Goal: Information Seeking & Learning: Learn about a topic

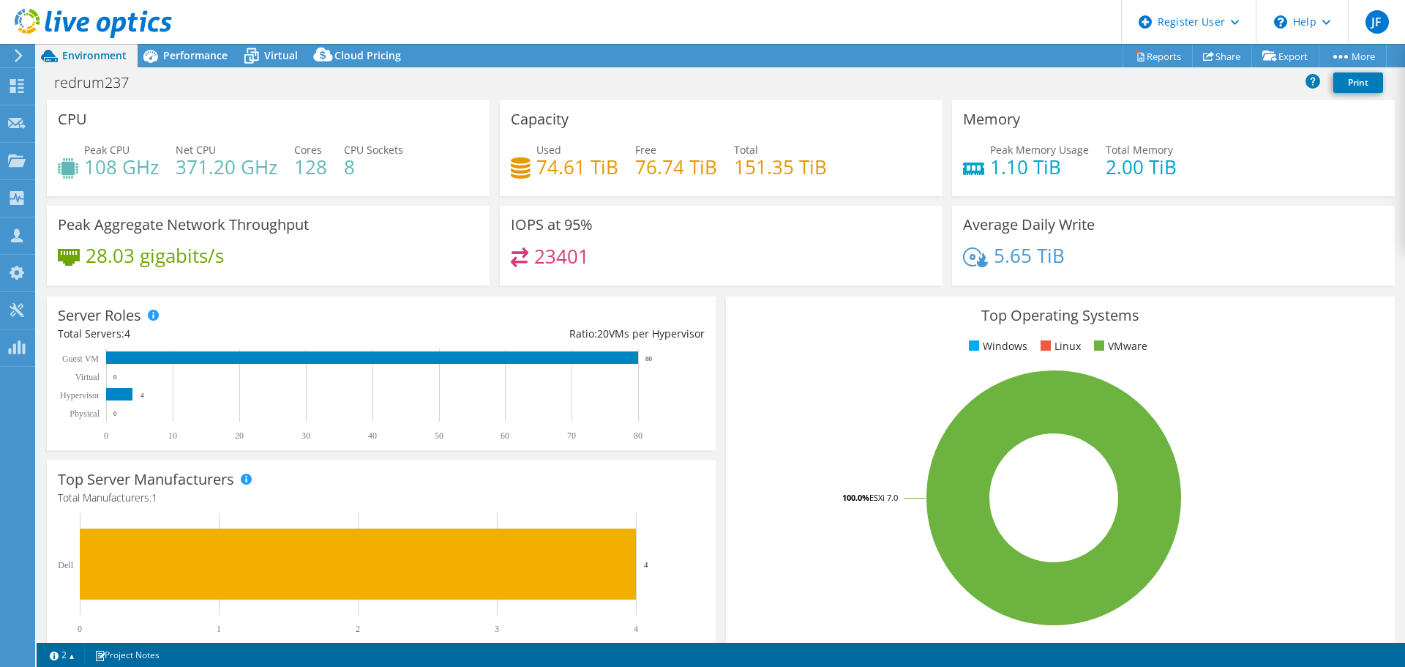
select select "USD"
drag, startPoint x: 53, startPoint y: 83, endPoint x: 139, endPoint y: 84, distance: 85.6
click at [139, 84] on h1 "redrum237" at bounding box center [100, 83] width 104 height 16
click at [173, 53] on span "Performance" at bounding box center [195, 55] width 64 height 14
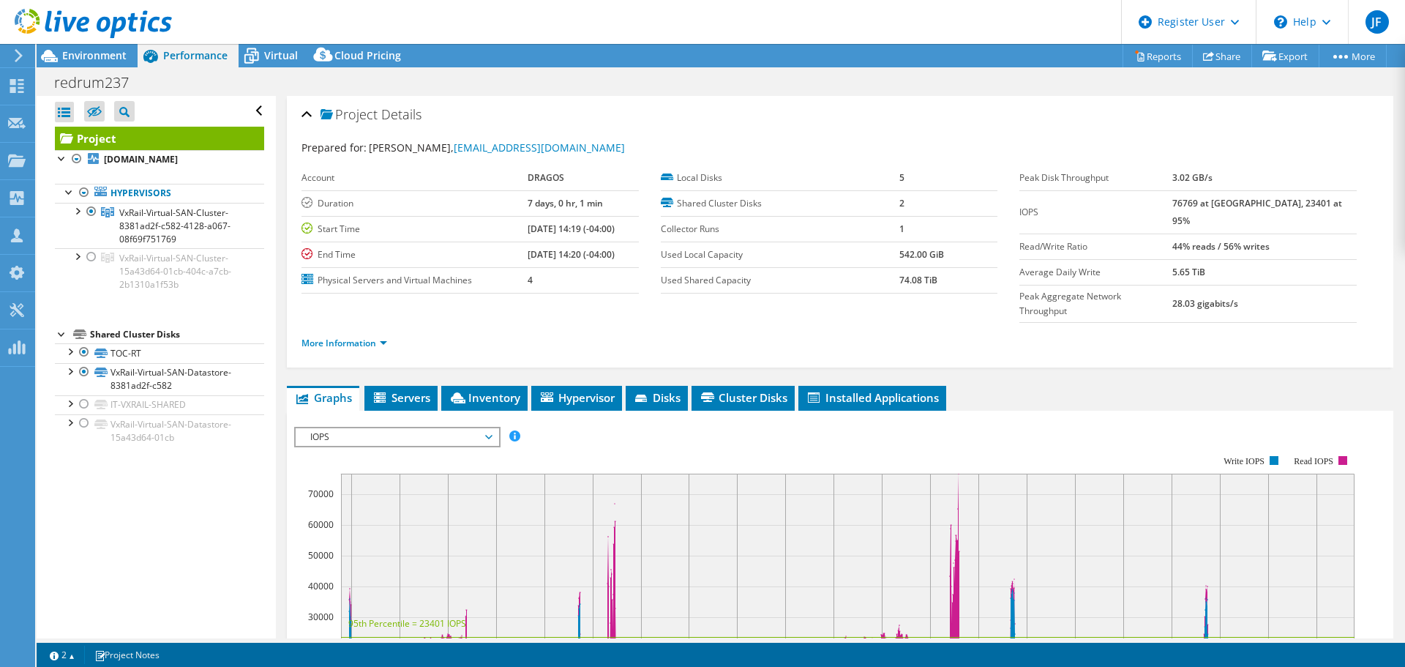
click at [474, 83] on div "redrum237 Print" at bounding box center [721, 82] width 1369 height 27
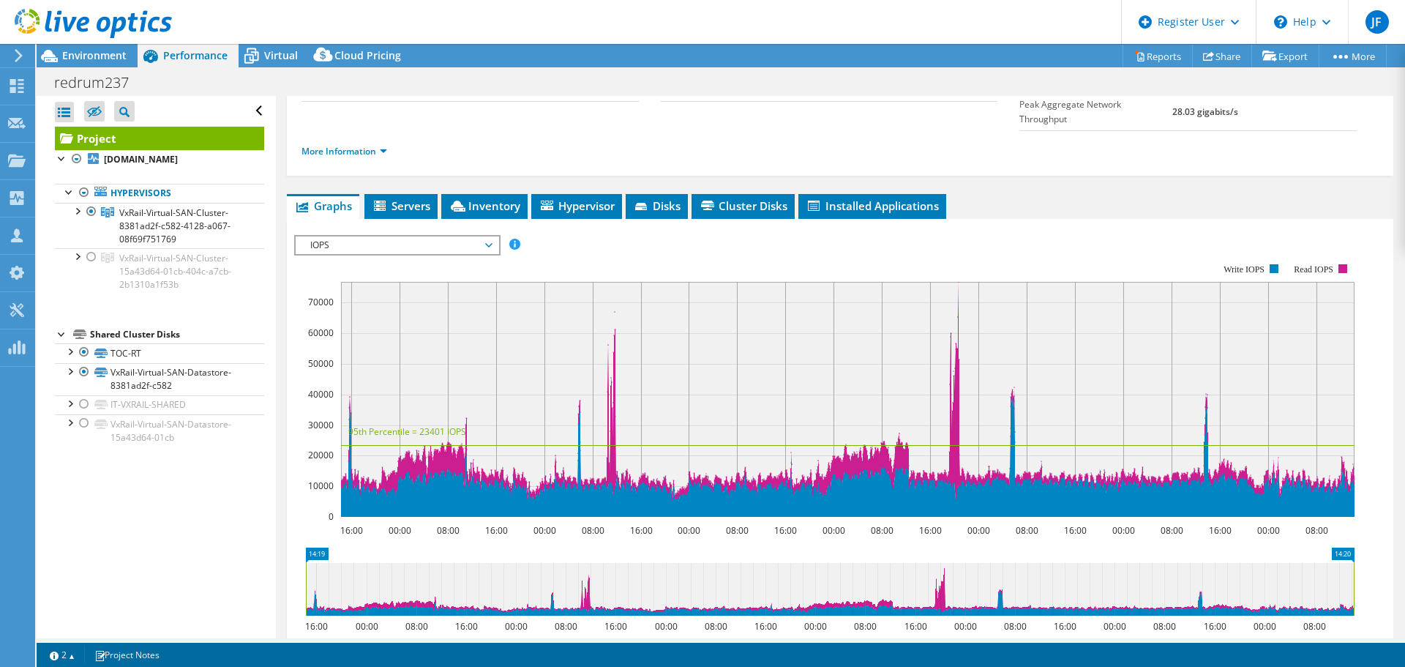
scroll to position [220, 0]
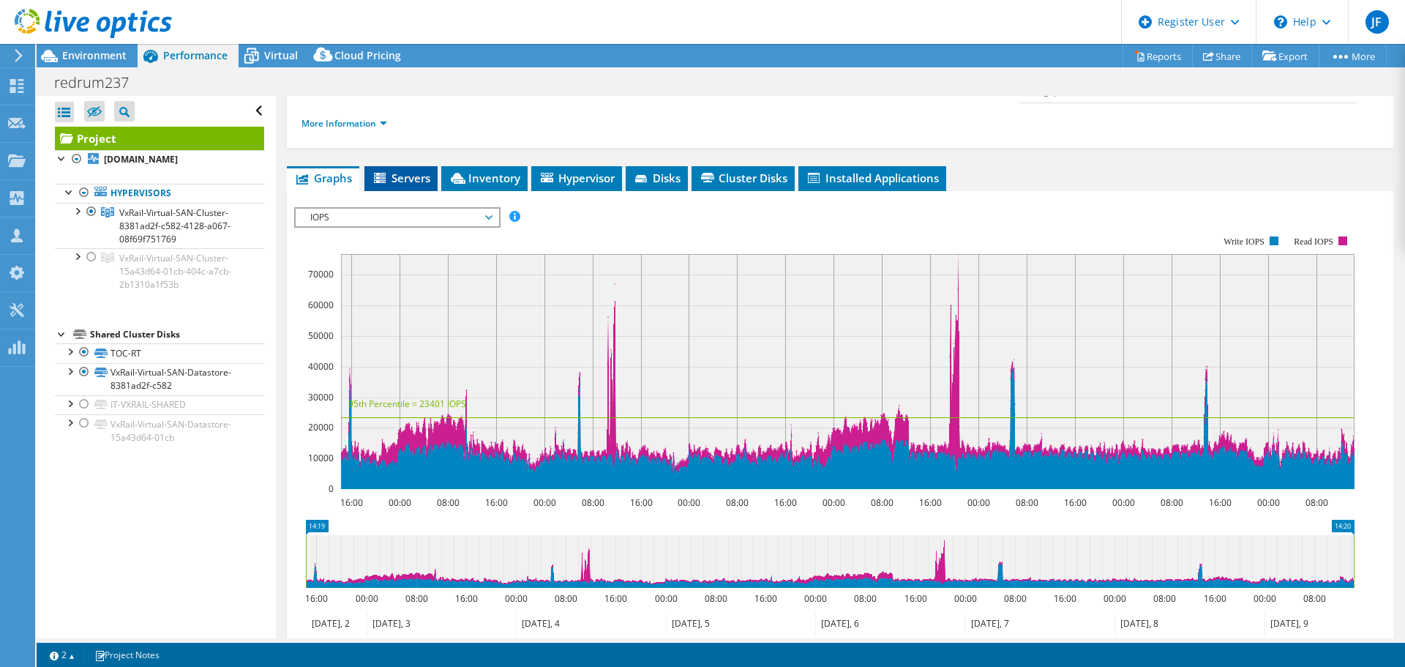
click at [407, 171] on span "Servers" at bounding box center [401, 178] width 59 height 15
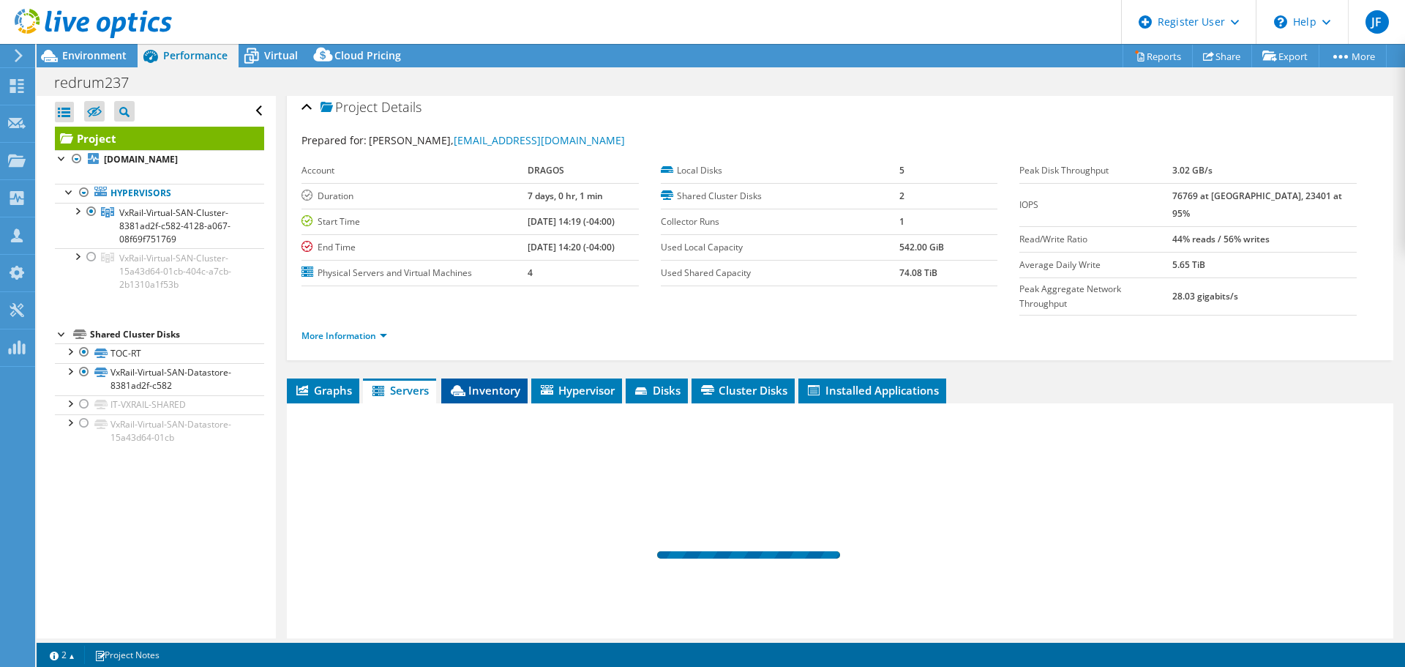
scroll to position [0, 0]
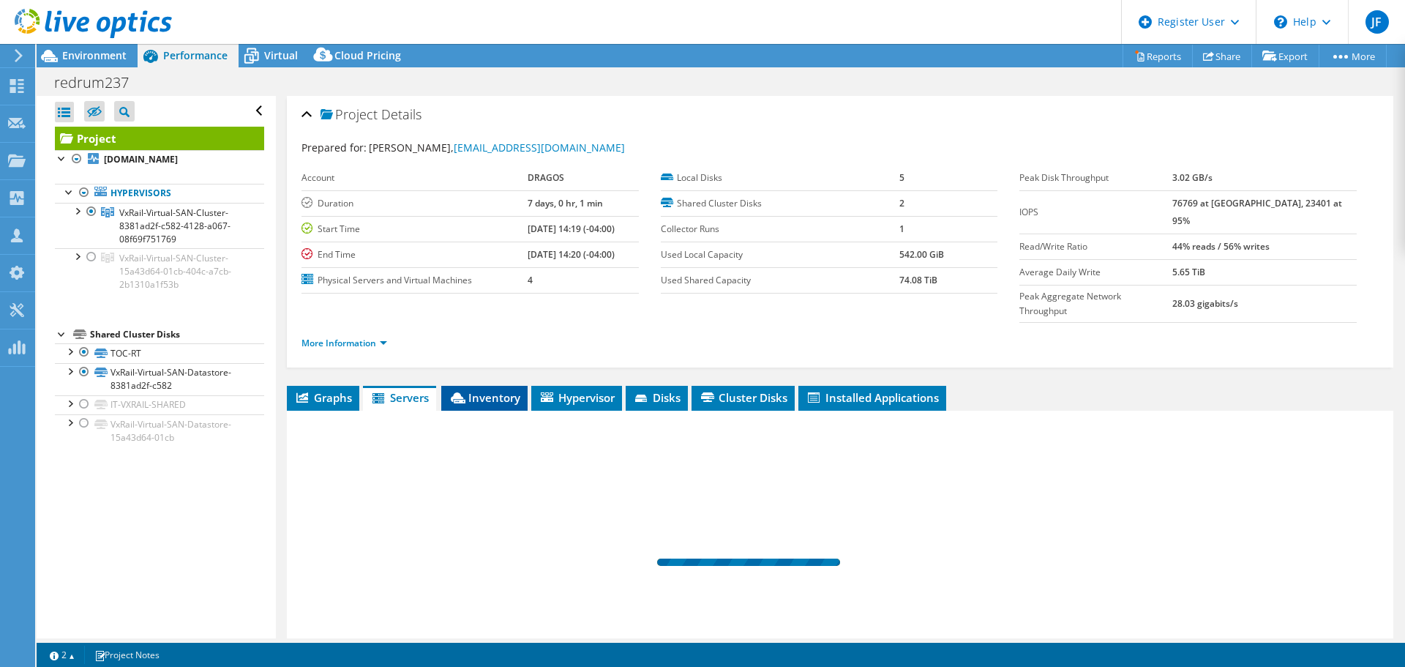
click at [495, 390] on span "Inventory" at bounding box center [485, 397] width 72 height 15
click at [253, 51] on icon at bounding box center [252, 56] width 26 height 26
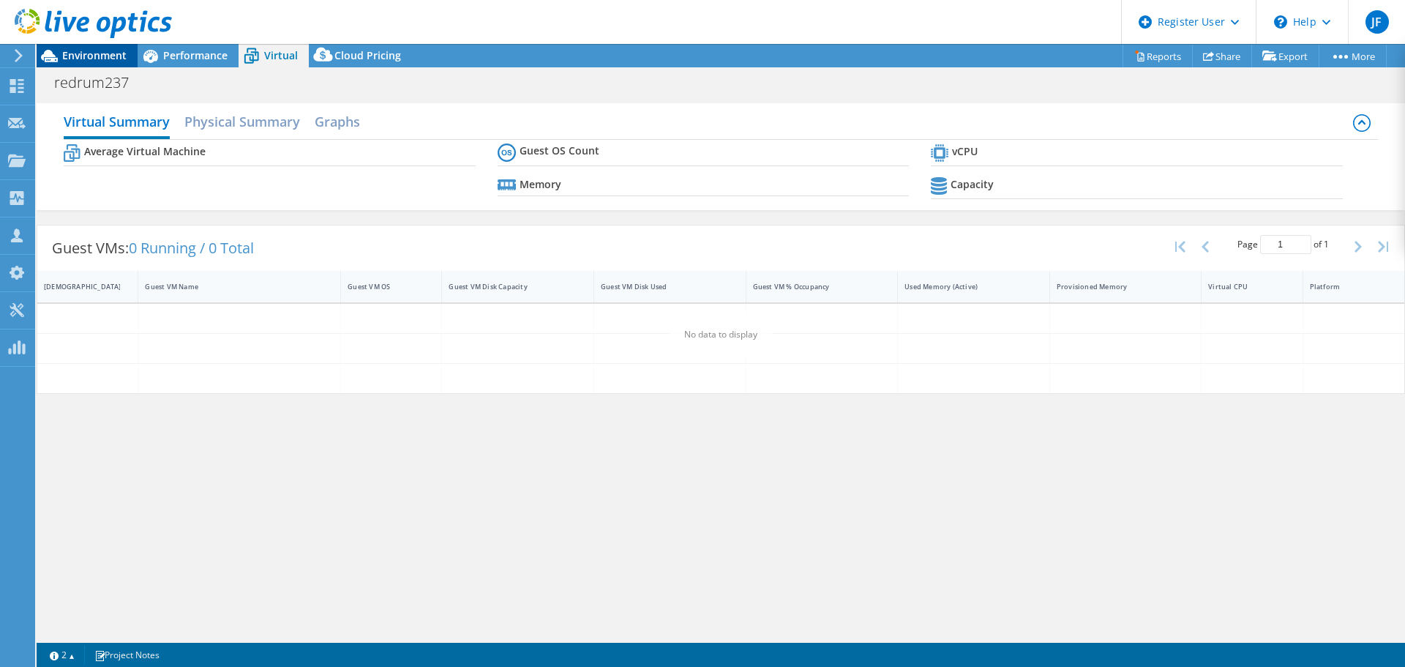
click at [100, 54] on span "Environment" at bounding box center [94, 55] width 64 height 14
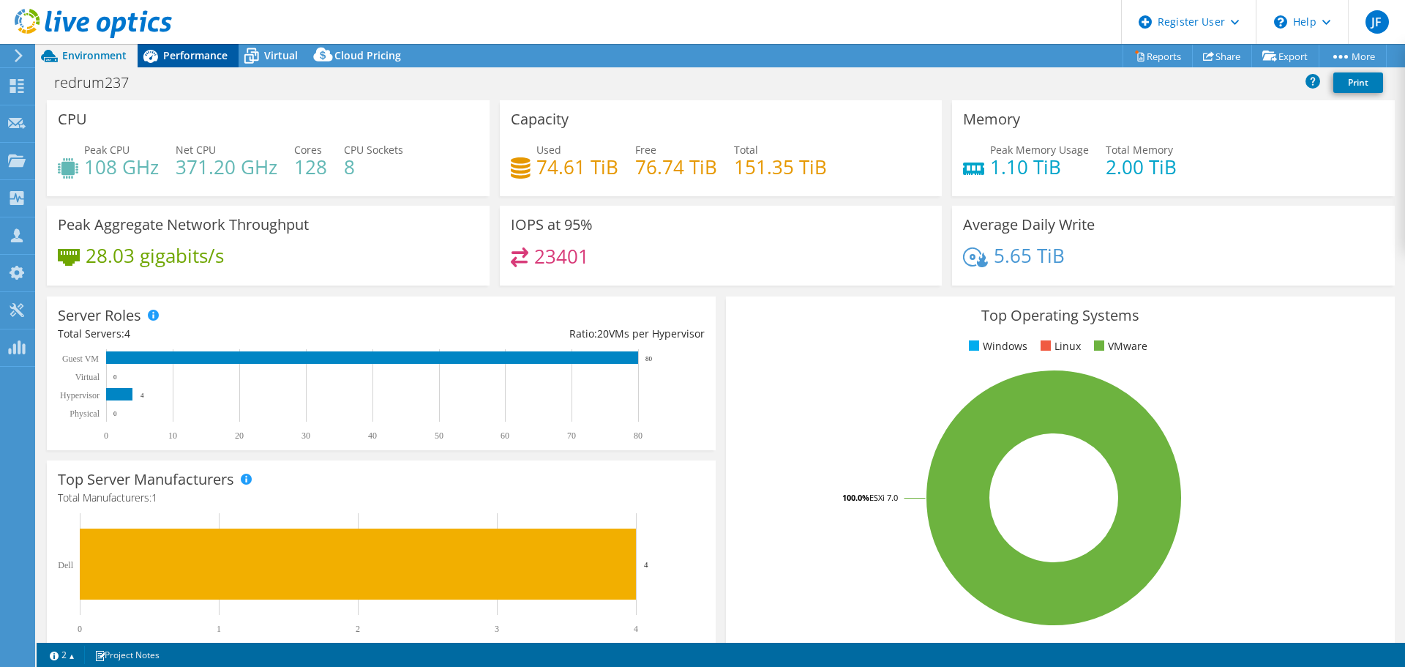
click at [184, 62] on div "Performance" at bounding box center [188, 55] width 101 height 23
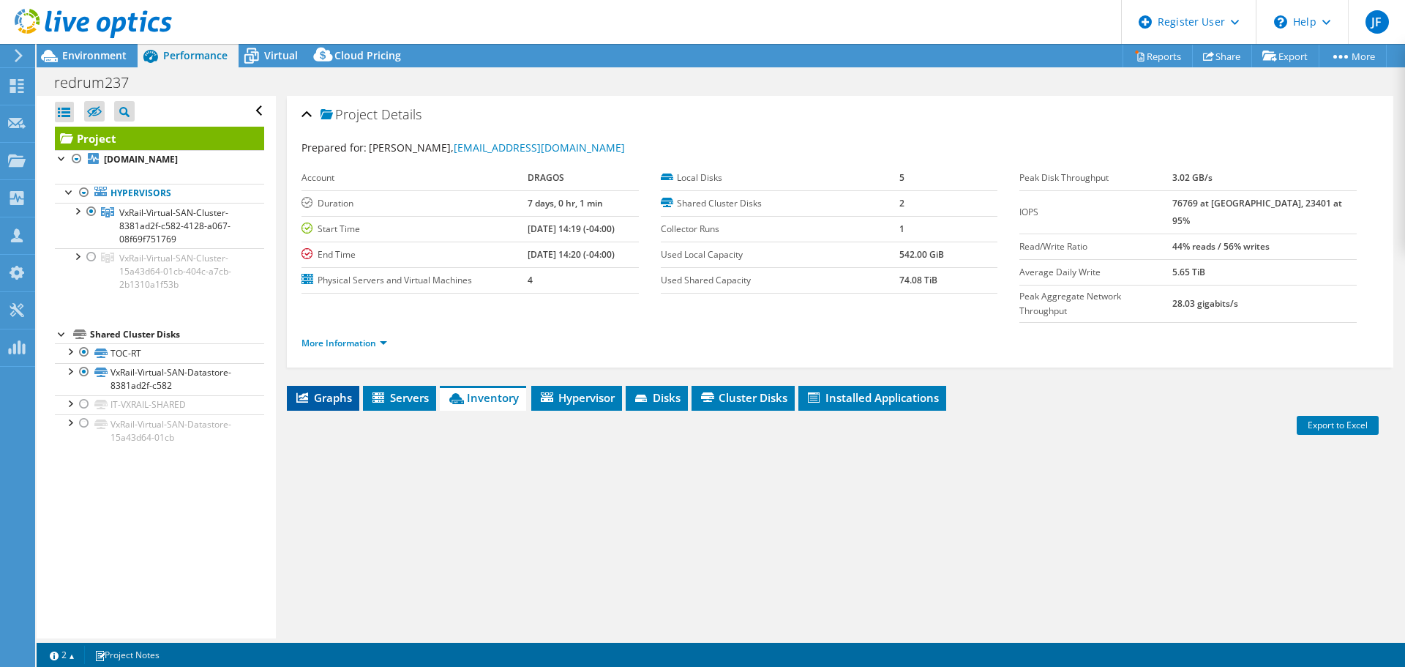
click at [329, 390] on span "Graphs" at bounding box center [323, 397] width 58 height 15
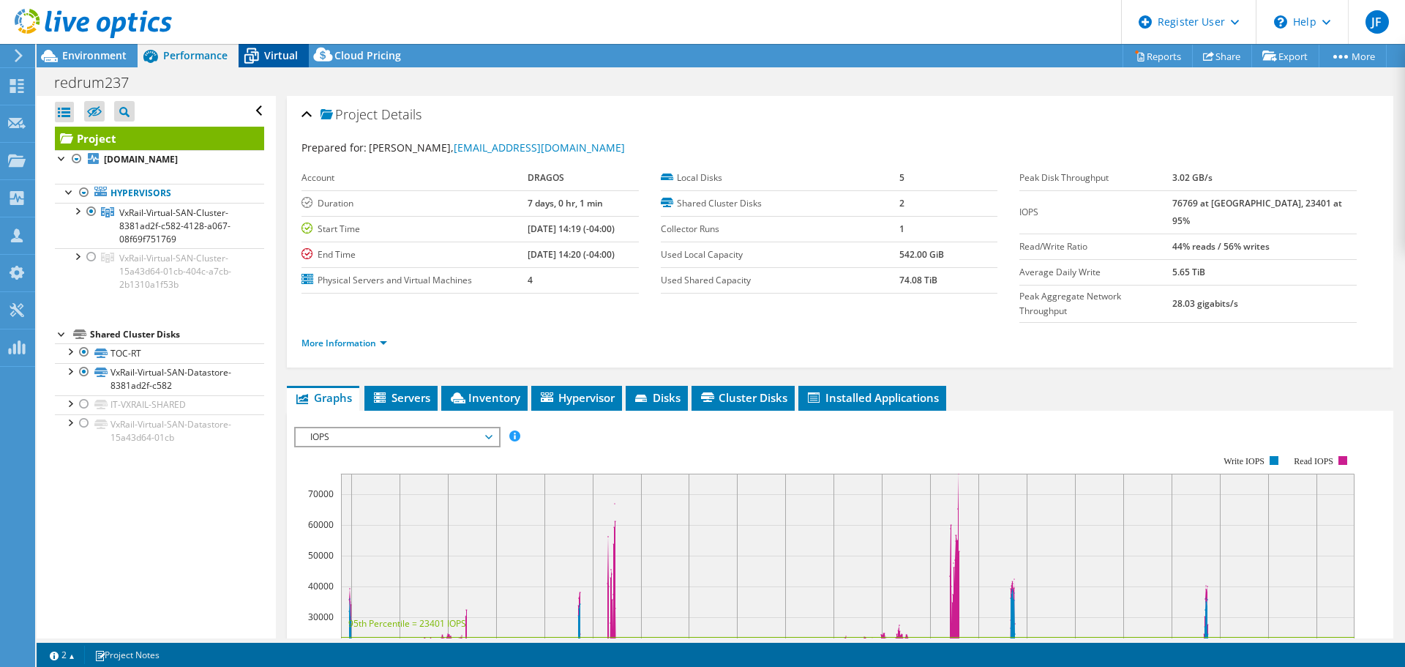
click at [268, 56] on span "Virtual" at bounding box center [281, 55] width 34 height 14
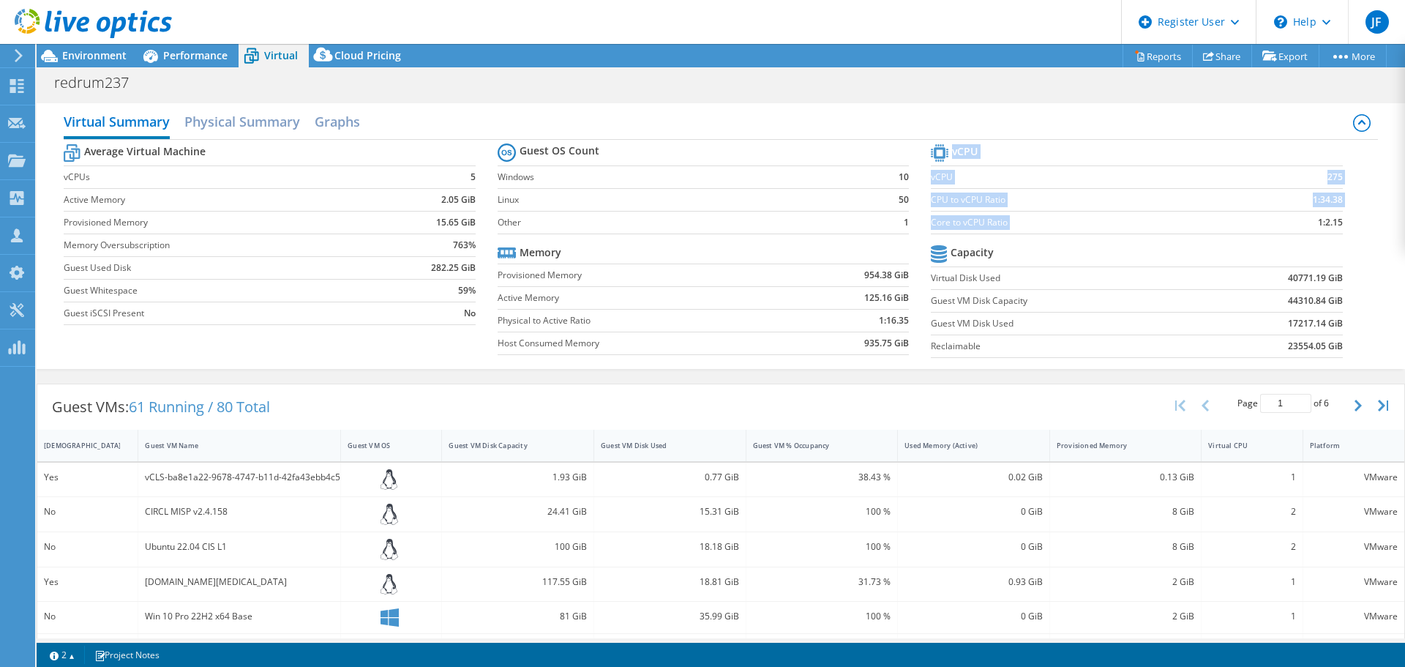
drag, startPoint x: 1333, startPoint y: 219, endPoint x: 1298, endPoint y: 223, distance: 35.4
click at [1298, 223] on section "vCPU vCPU 275 CPU to vCPU Ratio 1:34.38 Core to vCPU Ratio 1:2.15 Capacity Virt…" at bounding box center [1147, 253] width 433 height 225
click at [106, 56] on span "Environment" at bounding box center [94, 55] width 64 height 14
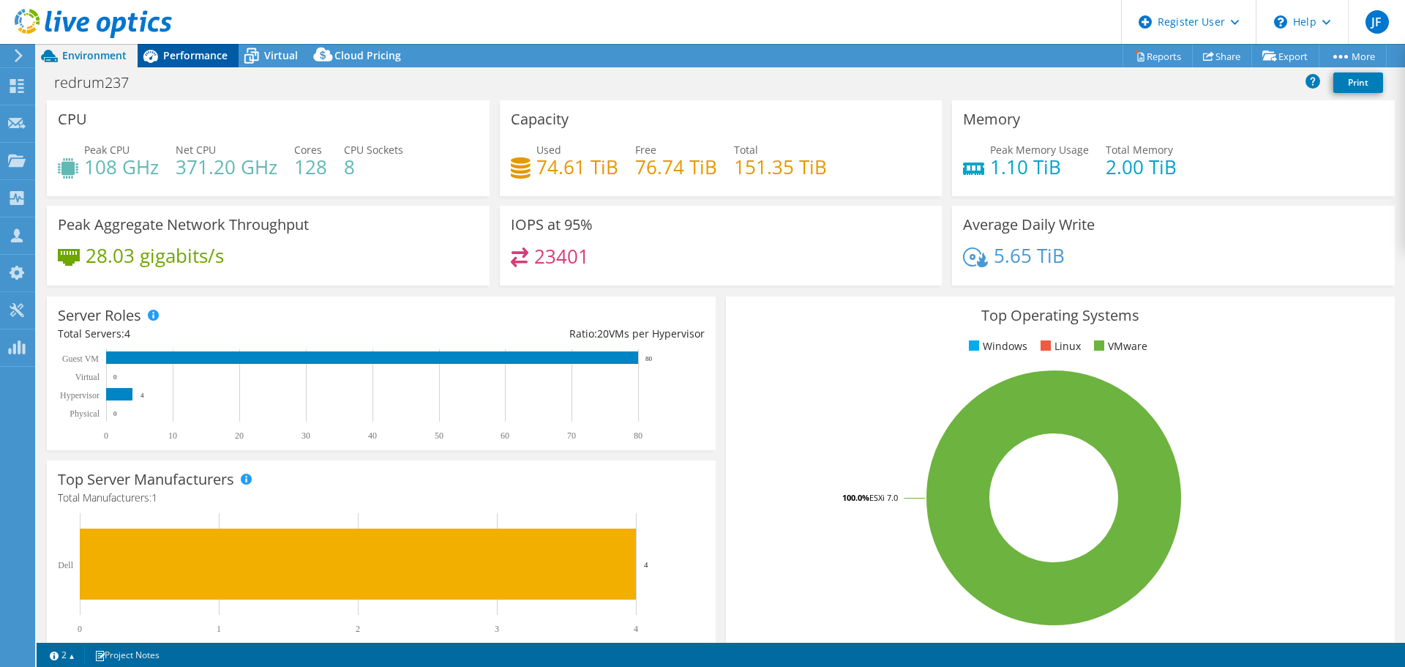
click at [173, 49] on span "Performance" at bounding box center [195, 55] width 64 height 14
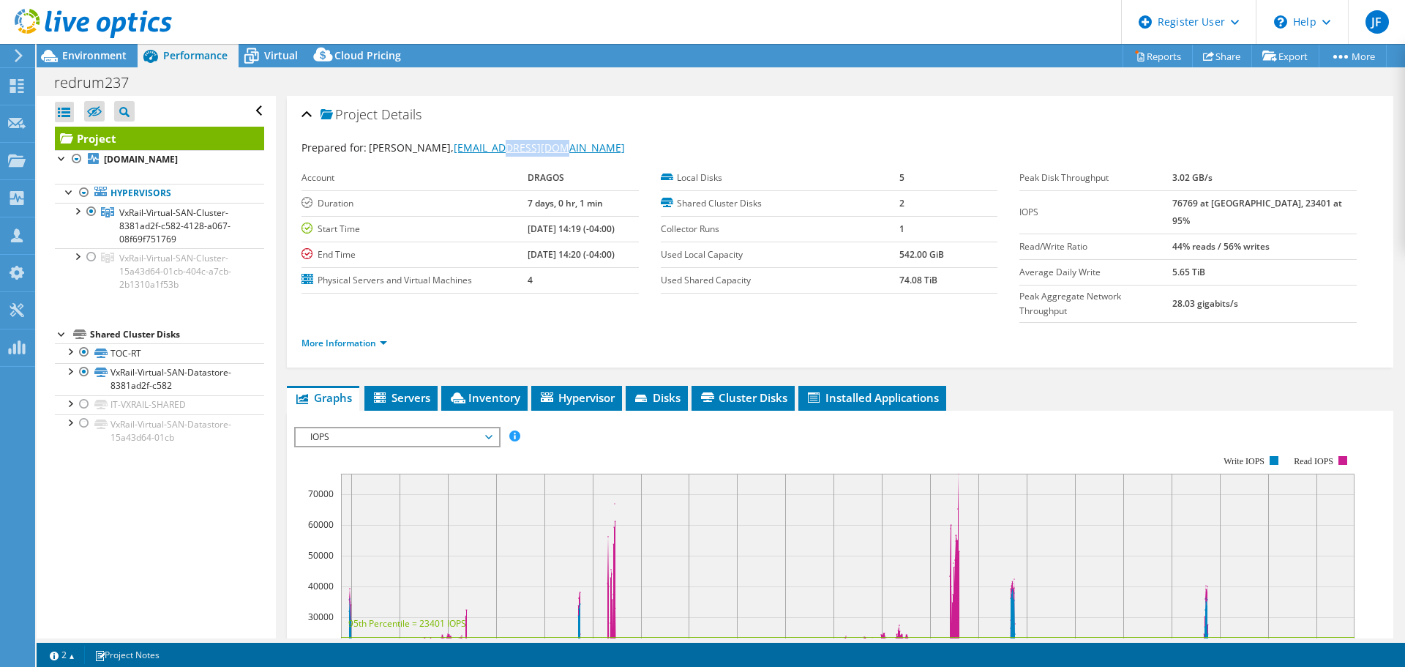
drag, startPoint x: 584, startPoint y: 147, endPoint x: 514, endPoint y: 151, distance: 70.4
click at [514, 151] on div "Prepared for: [PERSON_NAME], [EMAIL_ADDRESS][DOMAIN_NAME]" at bounding box center [840, 148] width 1077 height 17
copy link "[DOMAIN_NAME]"
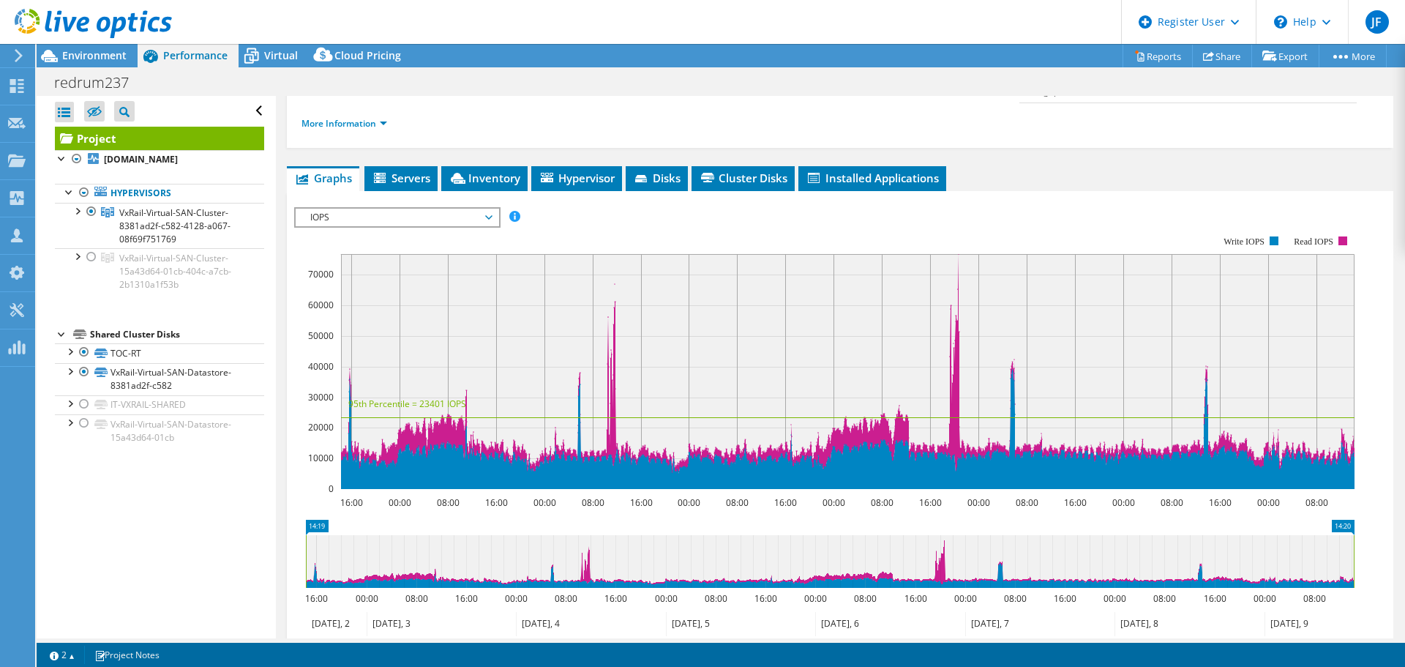
drag, startPoint x: 742, startPoint y: 151, endPoint x: 719, endPoint y: 153, distance: 23.5
click at [742, 171] on span "Cluster Disks" at bounding box center [743, 178] width 89 height 15
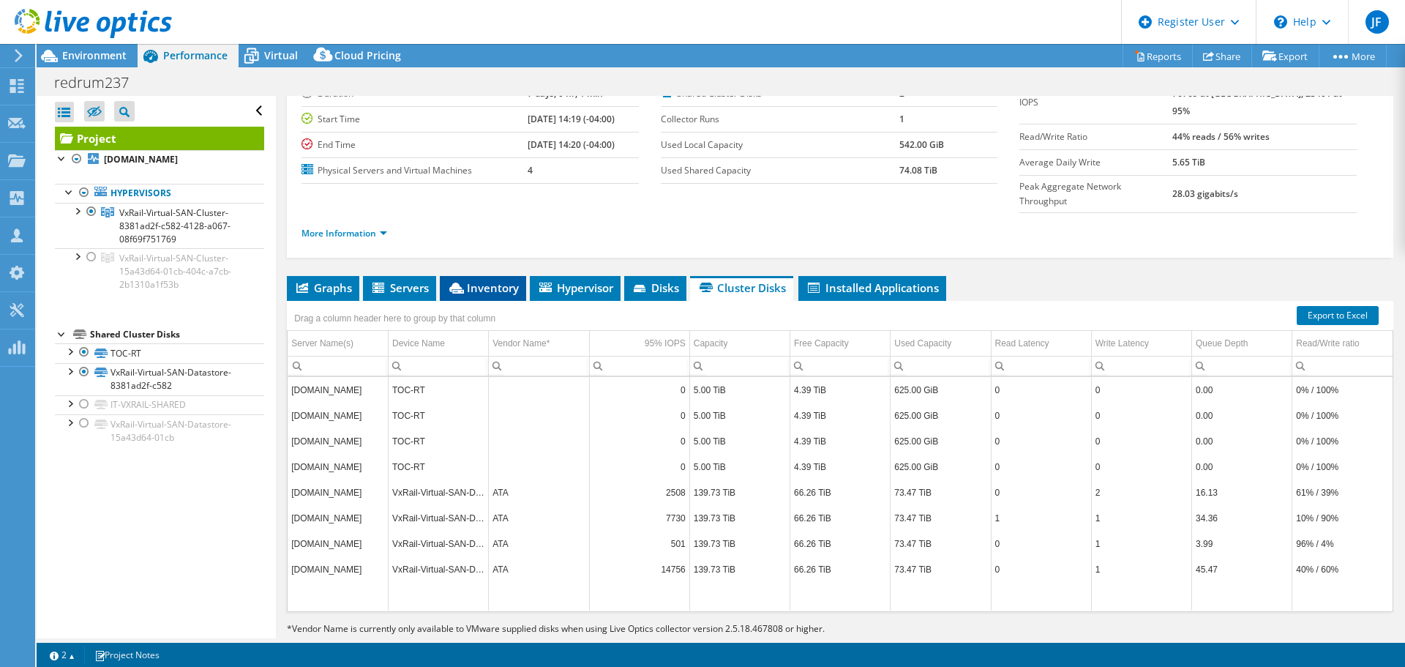
click at [476, 280] on span "Inventory" at bounding box center [483, 287] width 72 height 15
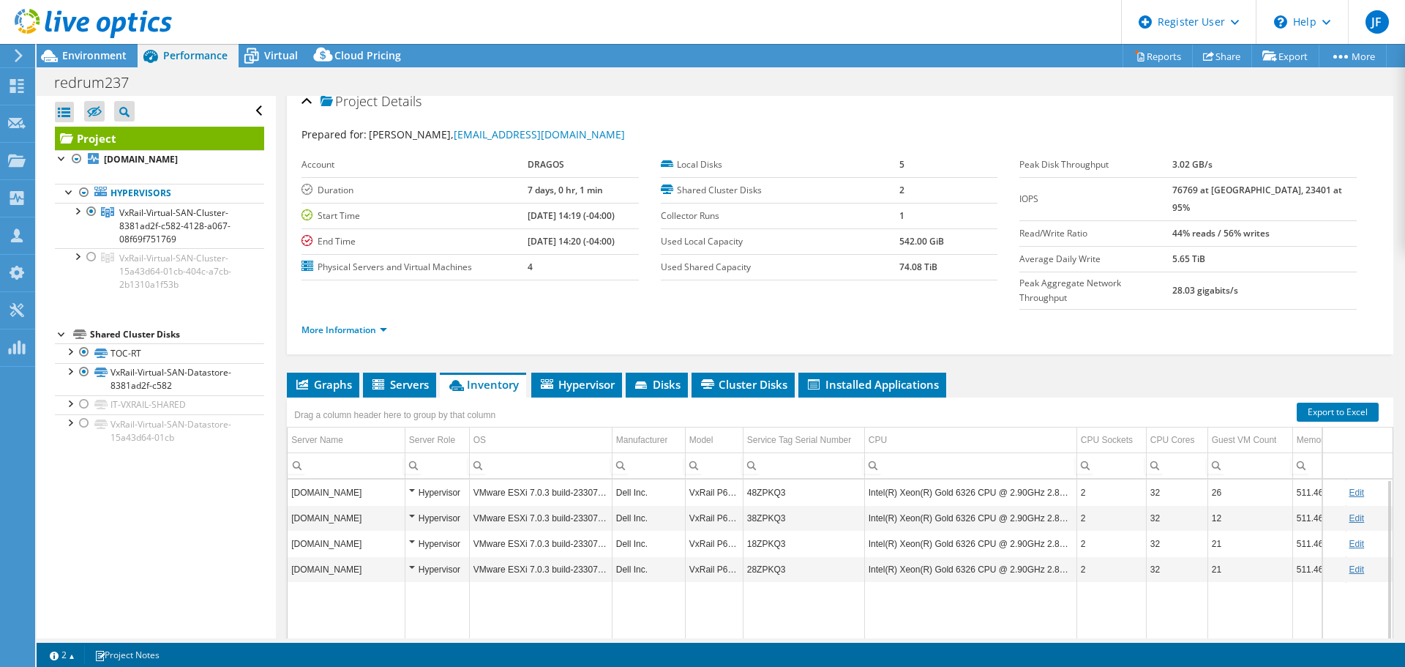
scroll to position [0, 0]
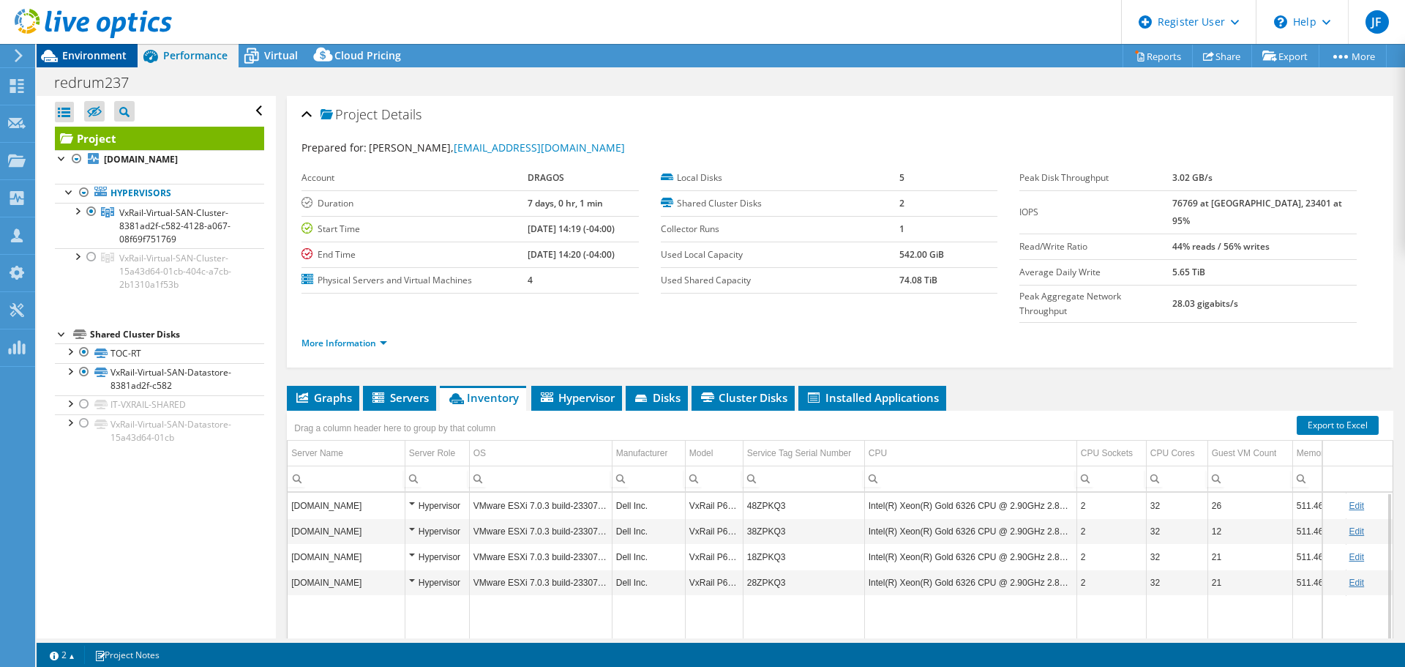
click at [75, 60] on span "Environment" at bounding box center [94, 55] width 64 height 14
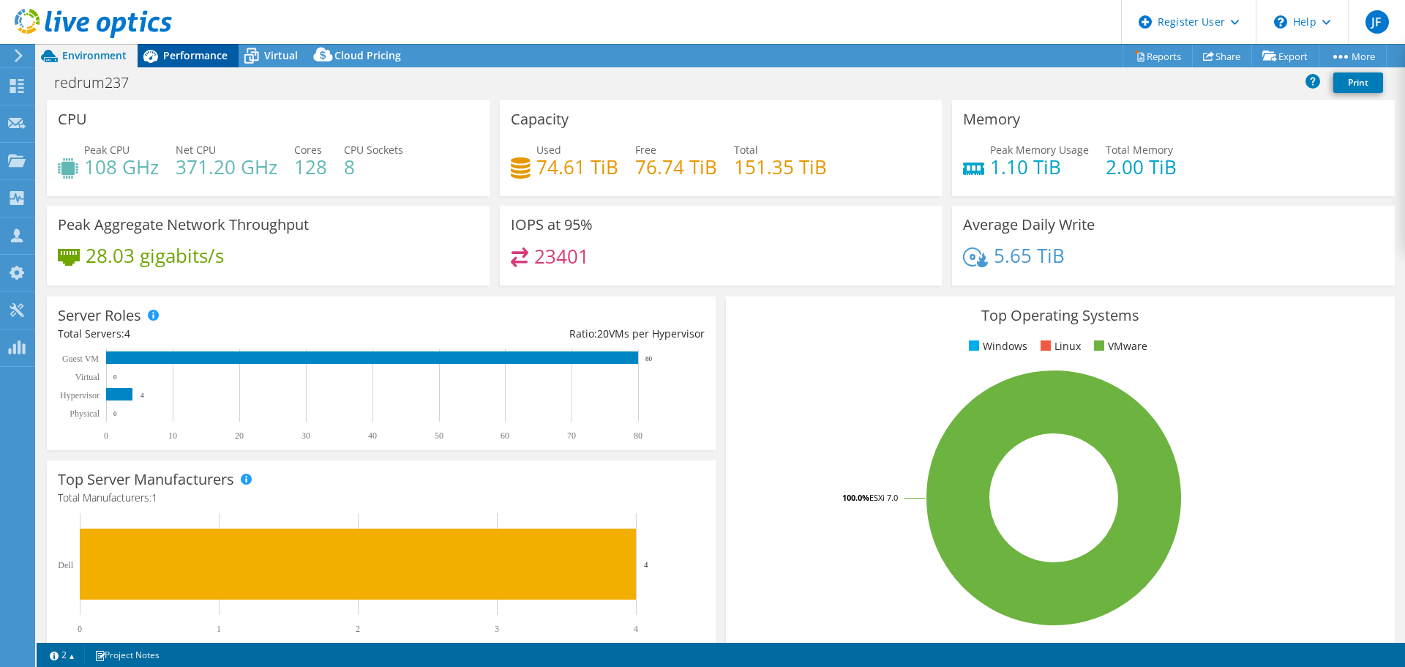
click at [201, 59] on span "Performance" at bounding box center [195, 55] width 64 height 14
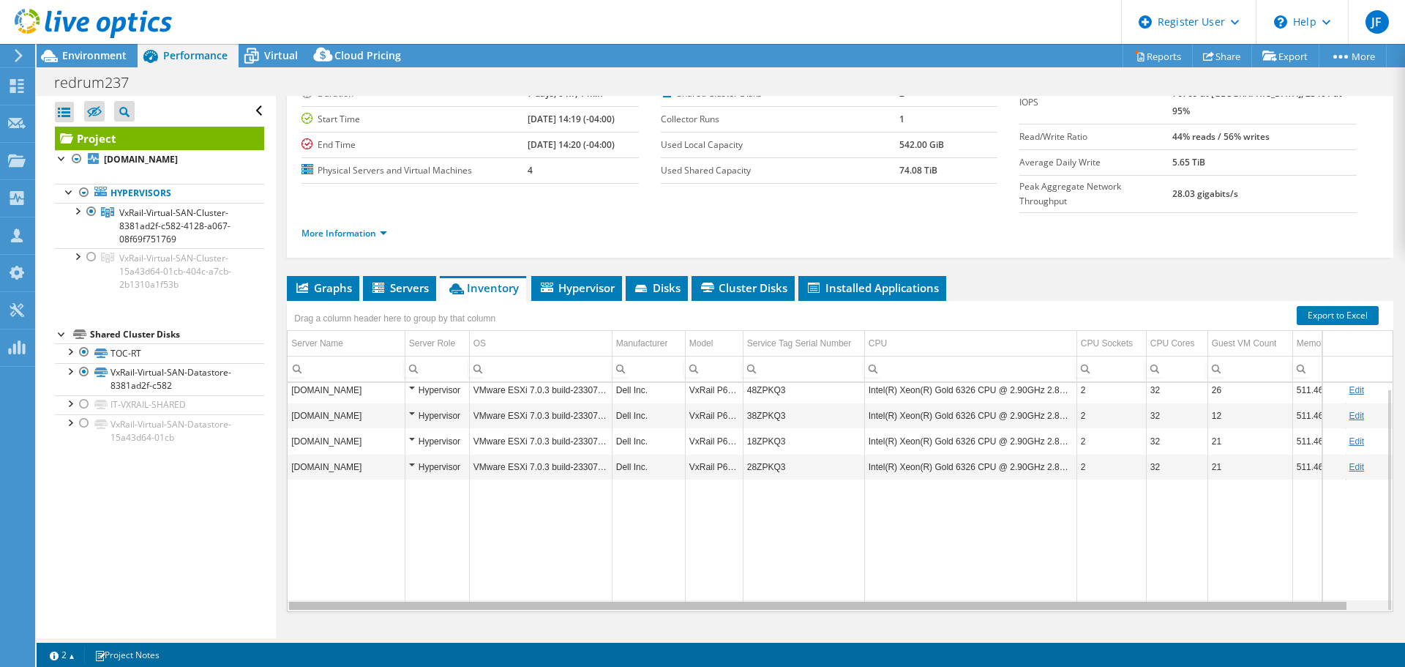
scroll to position [0, 34]
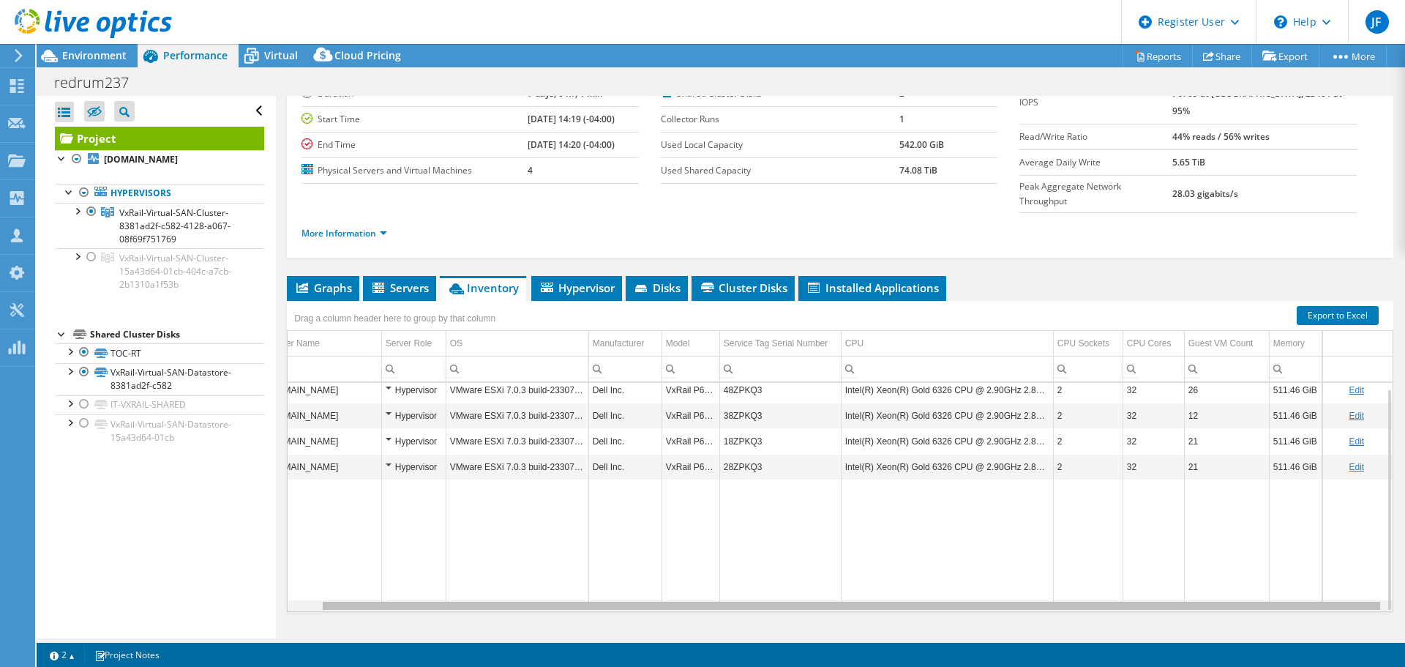
drag, startPoint x: 975, startPoint y: 576, endPoint x: 1152, endPoint y: 572, distance: 177.2
click at [1152, 572] on body "JF Dell User [PERSON_NAME] [PERSON_NAME][EMAIL_ADDRESS][PERSON_NAME][DOMAIN_NAM…" at bounding box center [702, 333] width 1405 height 667
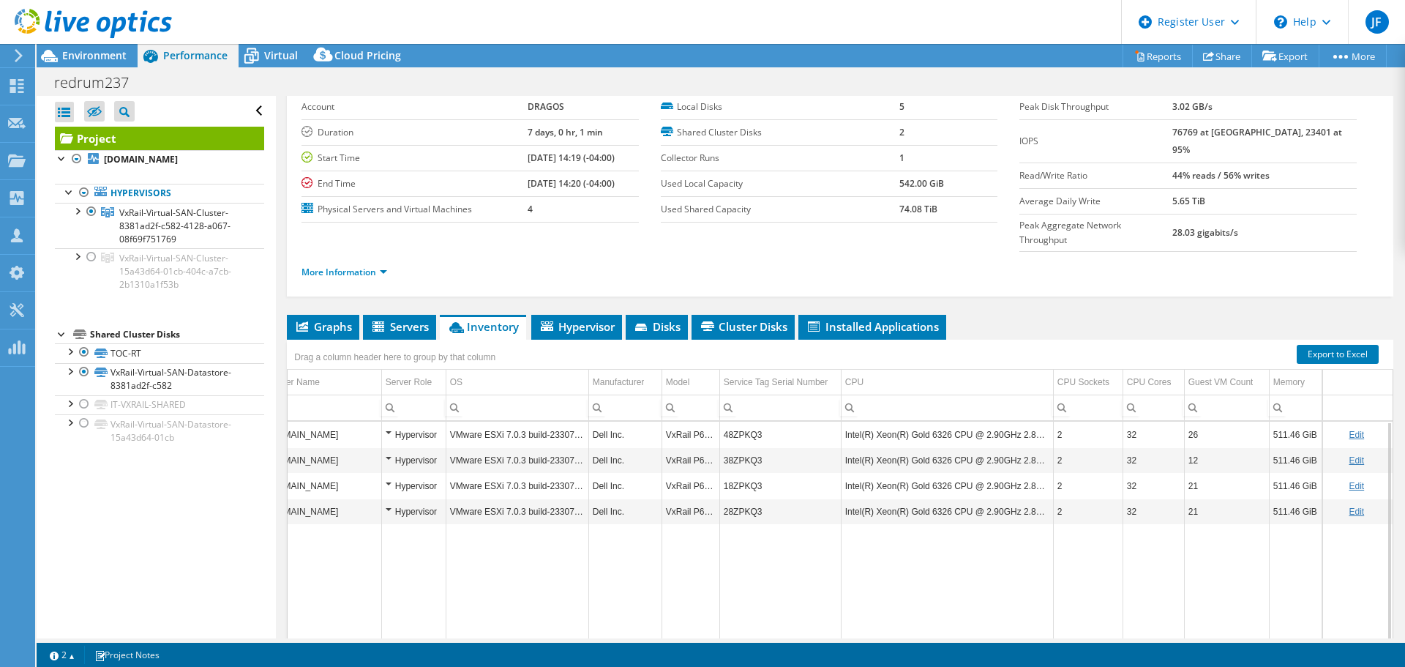
scroll to position [37, 0]
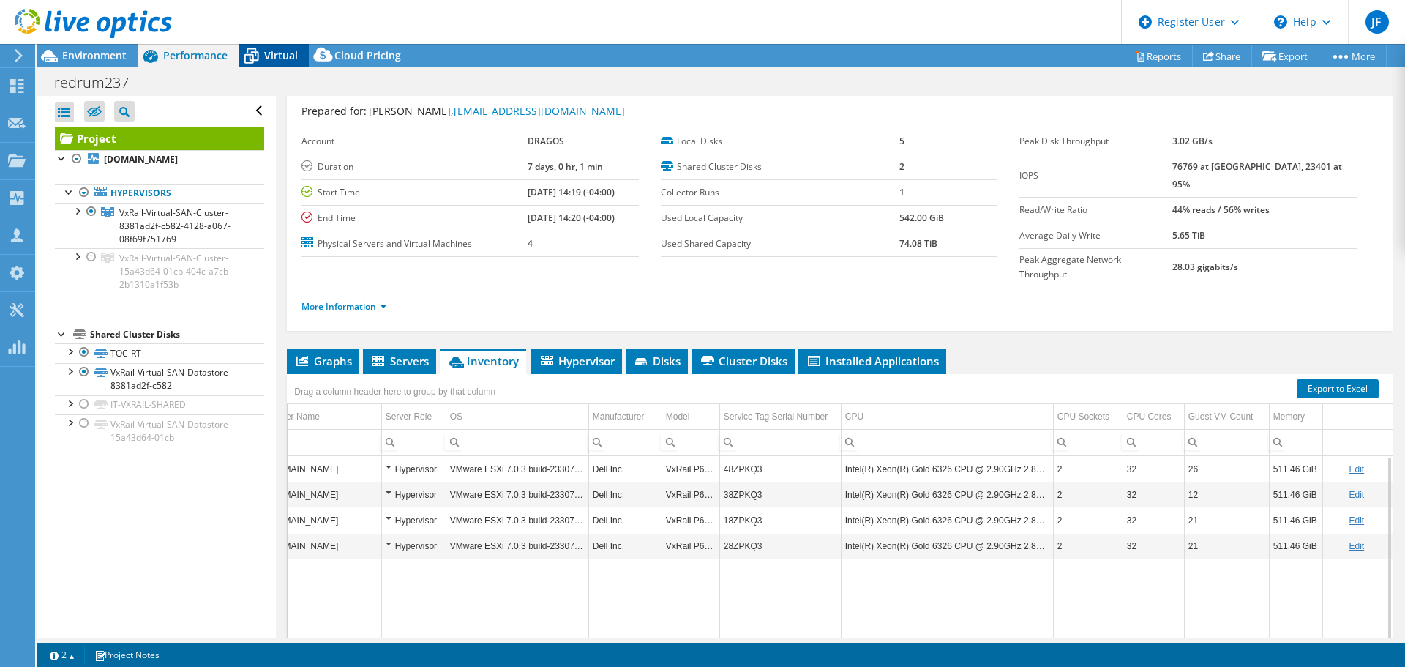
click at [272, 62] on div "Virtual" at bounding box center [274, 55] width 70 height 23
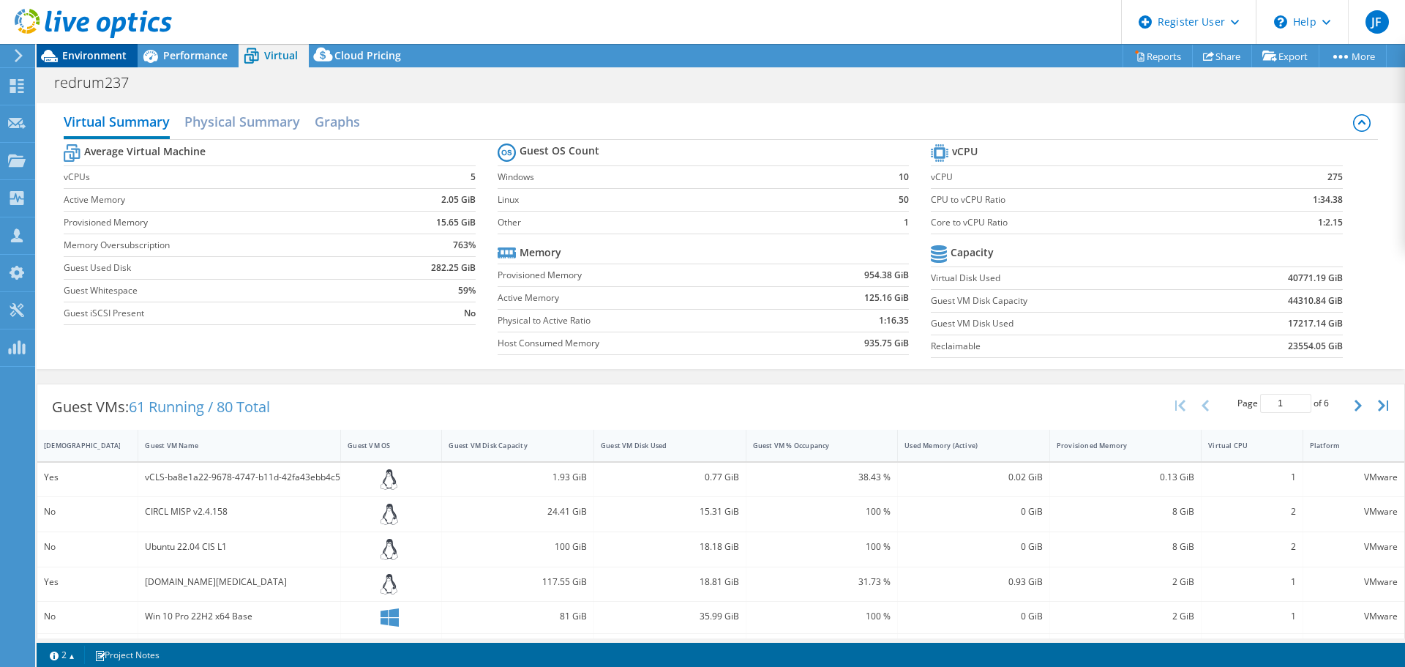
click at [116, 52] on span "Environment" at bounding box center [94, 55] width 64 height 14
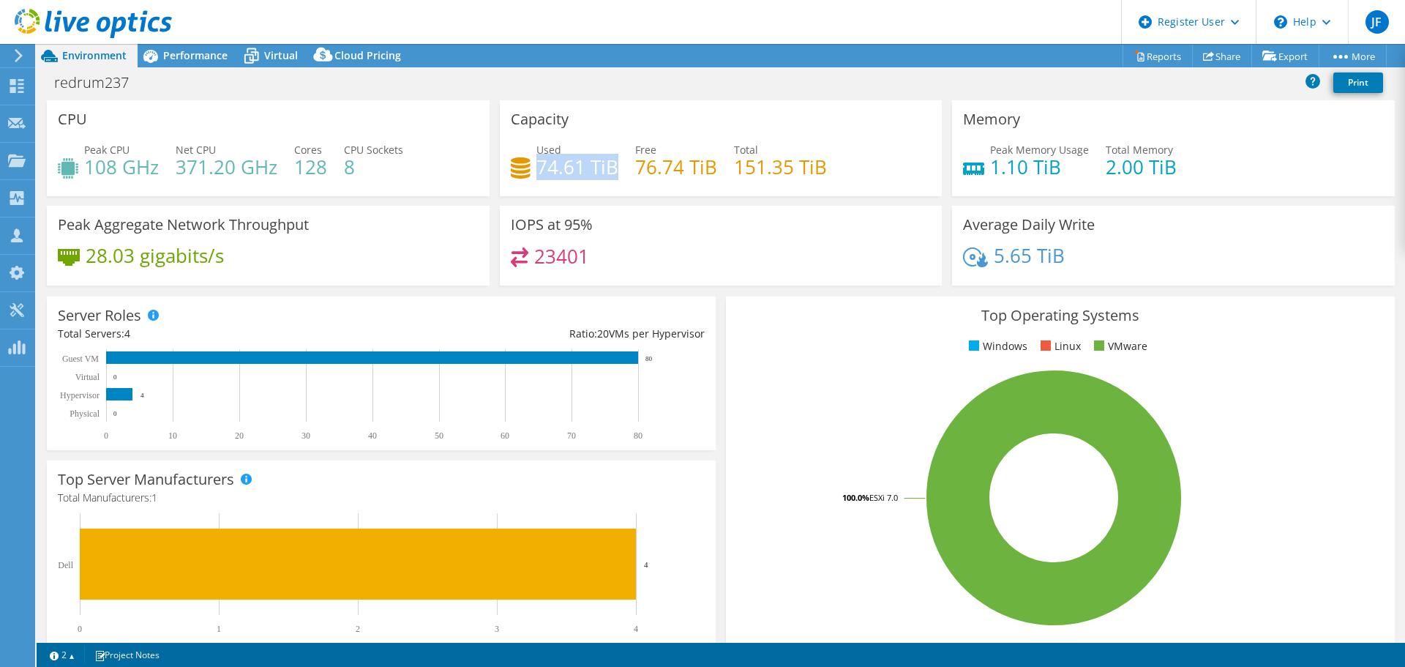
drag, startPoint x: 613, startPoint y: 168, endPoint x: 535, endPoint y: 173, distance: 78.5
click at [536, 173] on h4 "74.61 TiB" at bounding box center [577, 167] width 82 height 16
click at [173, 54] on span "Performance" at bounding box center [195, 55] width 64 height 14
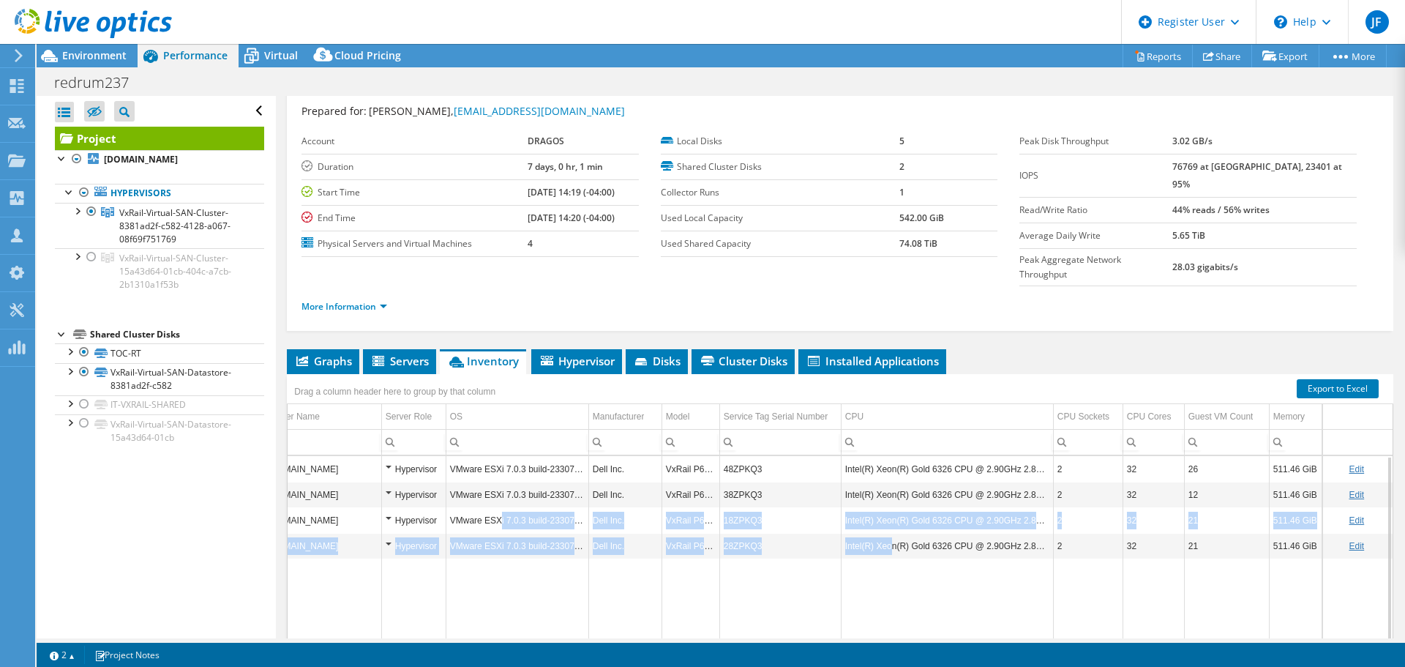
drag, startPoint x: 880, startPoint y: 506, endPoint x: 488, endPoint y: 502, distance: 392.3
click at [488, 502] on tbody "[DOMAIN_NAME] Hypervisor VMware ESXi 7.0.3 build-23307199 Dell Inc. VxRail P670…" at bounding box center [828, 570] width 1129 height 228
click at [487, 533] on td "VMware ESXi 7.0.3 build-23307199" at bounding box center [517, 546] width 143 height 26
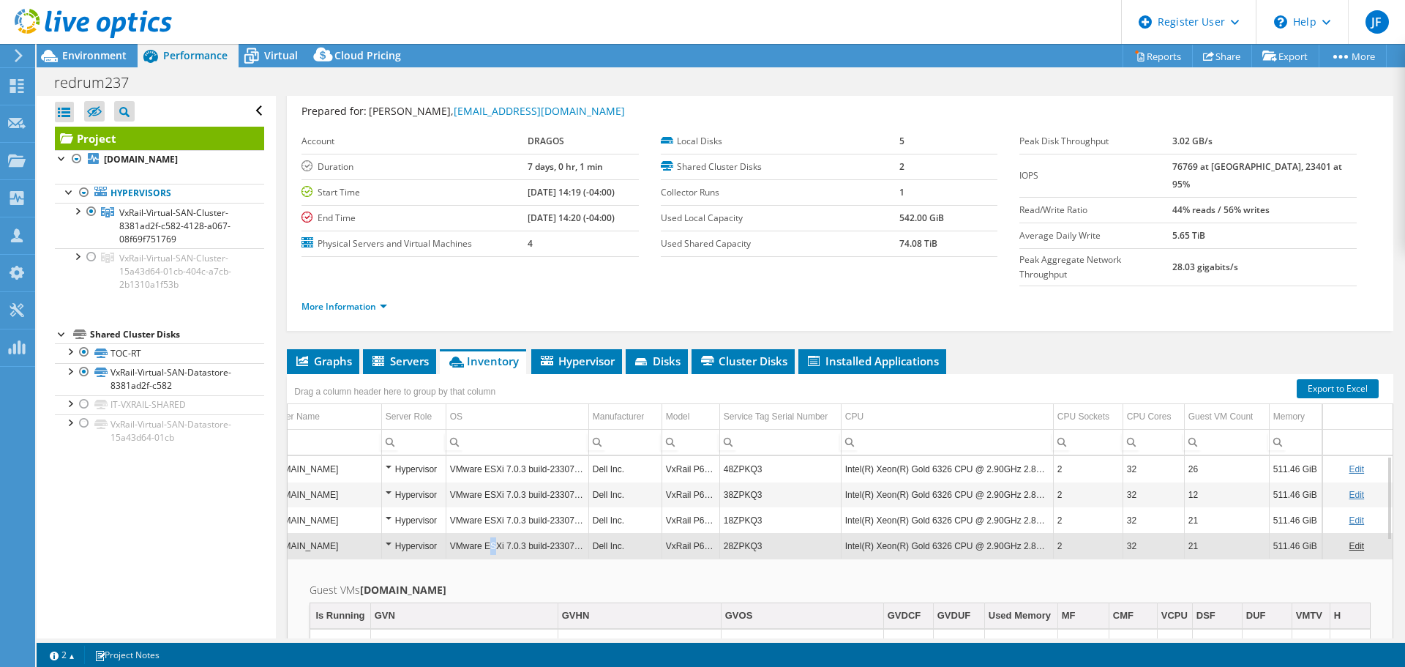
drag, startPoint x: 484, startPoint y: 513, endPoint x: 476, endPoint y: 513, distance: 8.1
click at [476, 533] on td "VMware ESXi 7.0.3 build-23307199" at bounding box center [517, 546] width 143 height 26
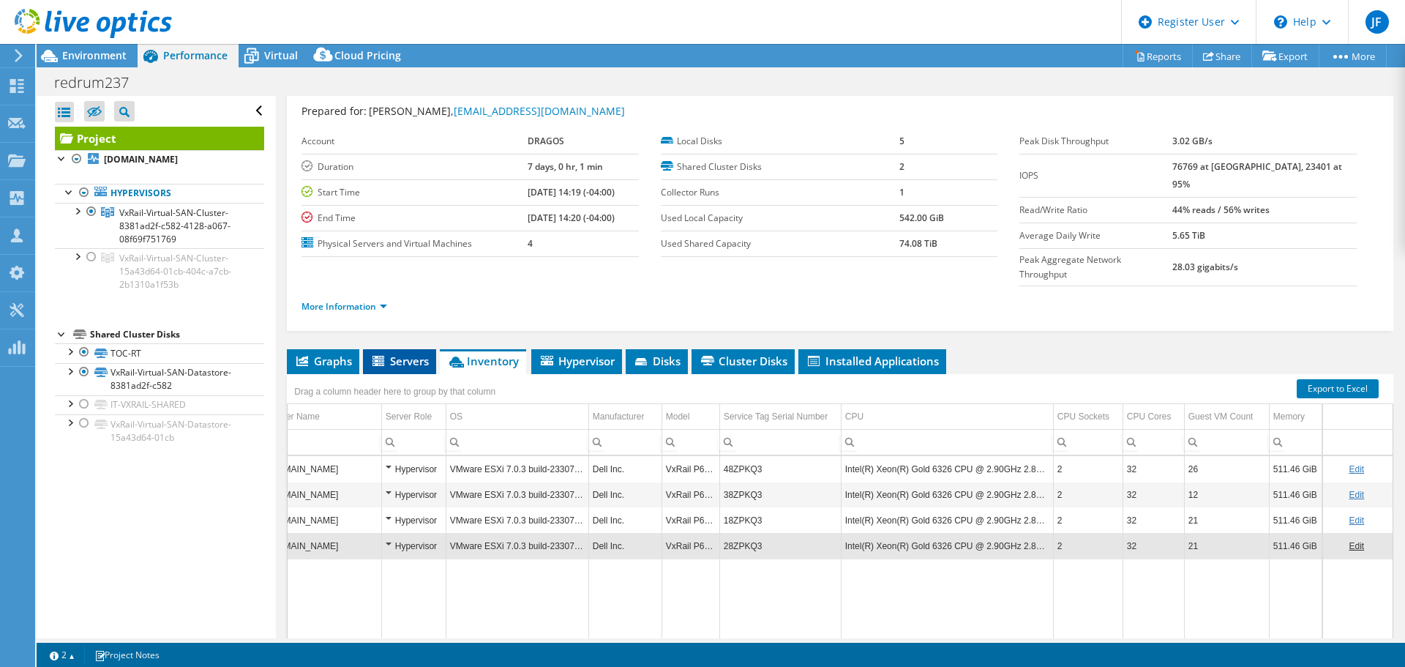
click at [398, 354] on span "Servers" at bounding box center [399, 361] width 59 height 15
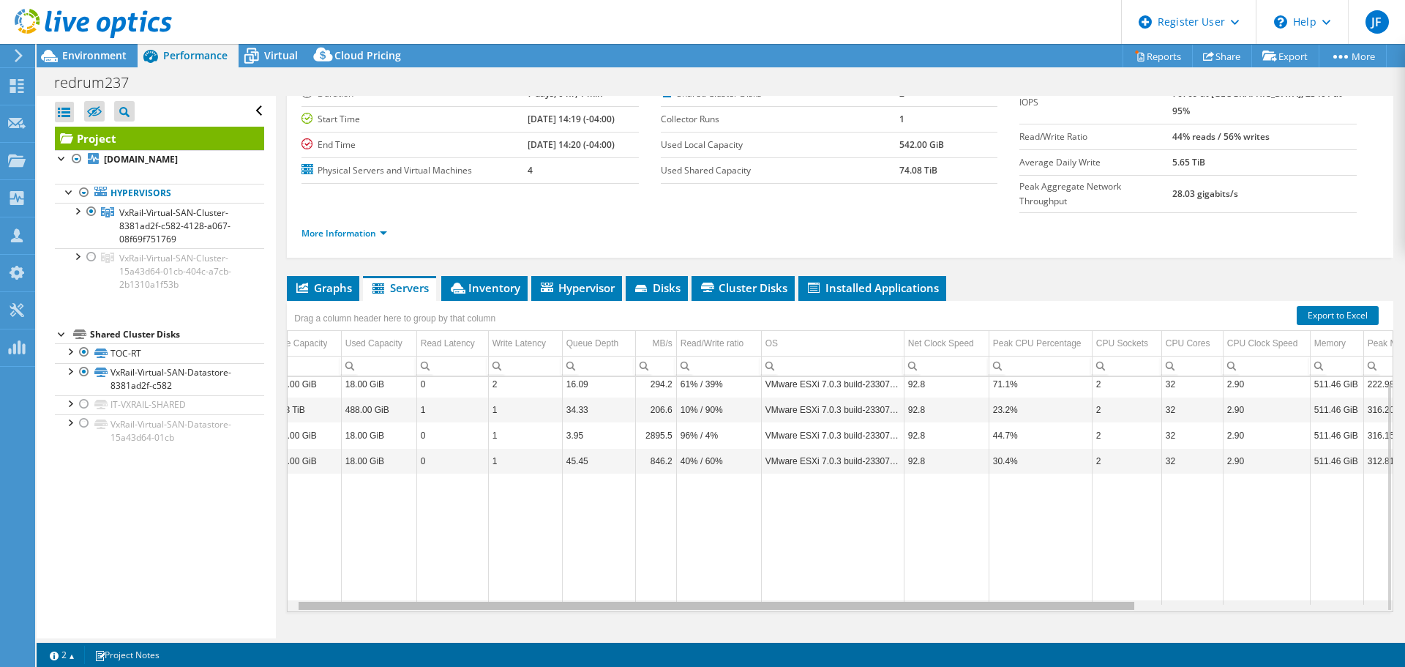
scroll to position [0, 0]
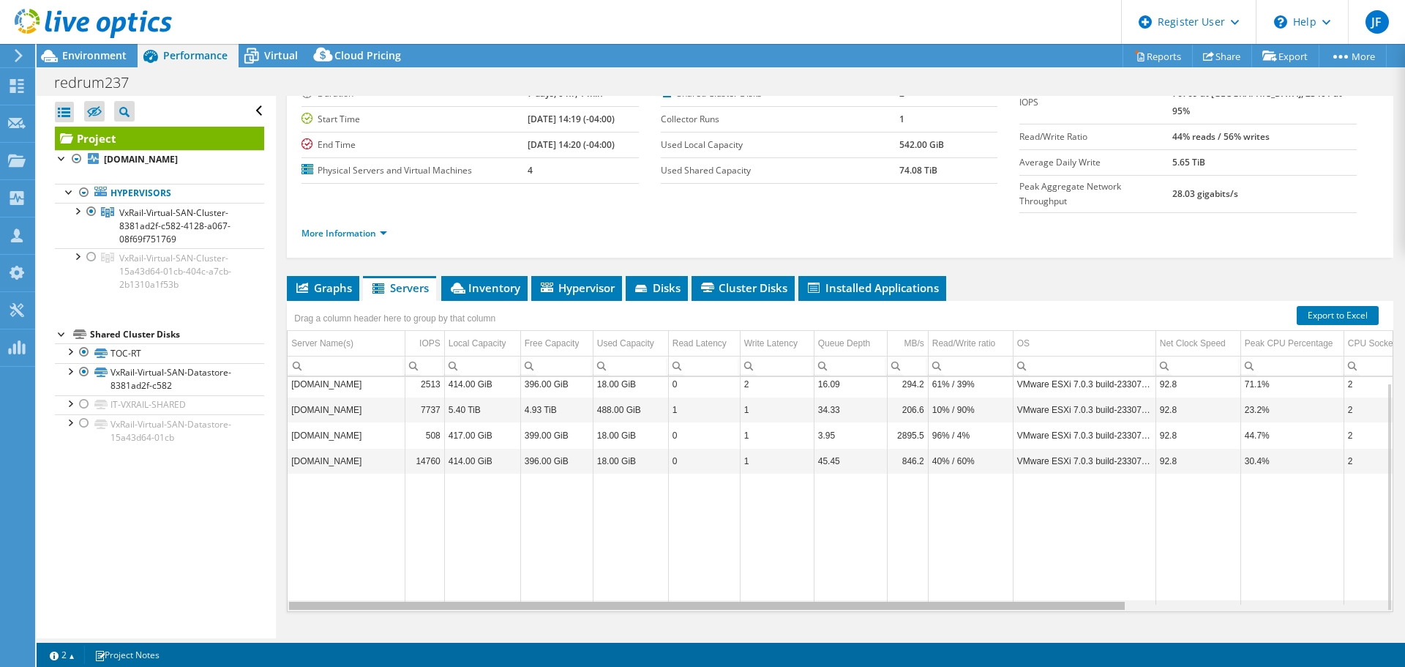
drag, startPoint x: 859, startPoint y: 577, endPoint x: 610, endPoint y: 542, distance: 251.3
click at [610, 542] on body "JF Dell User [PERSON_NAME] [PERSON_NAME][EMAIL_ADDRESS][PERSON_NAME][DOMAIN_NAM…" at bounding box center [702, 333] width 1405 height 667
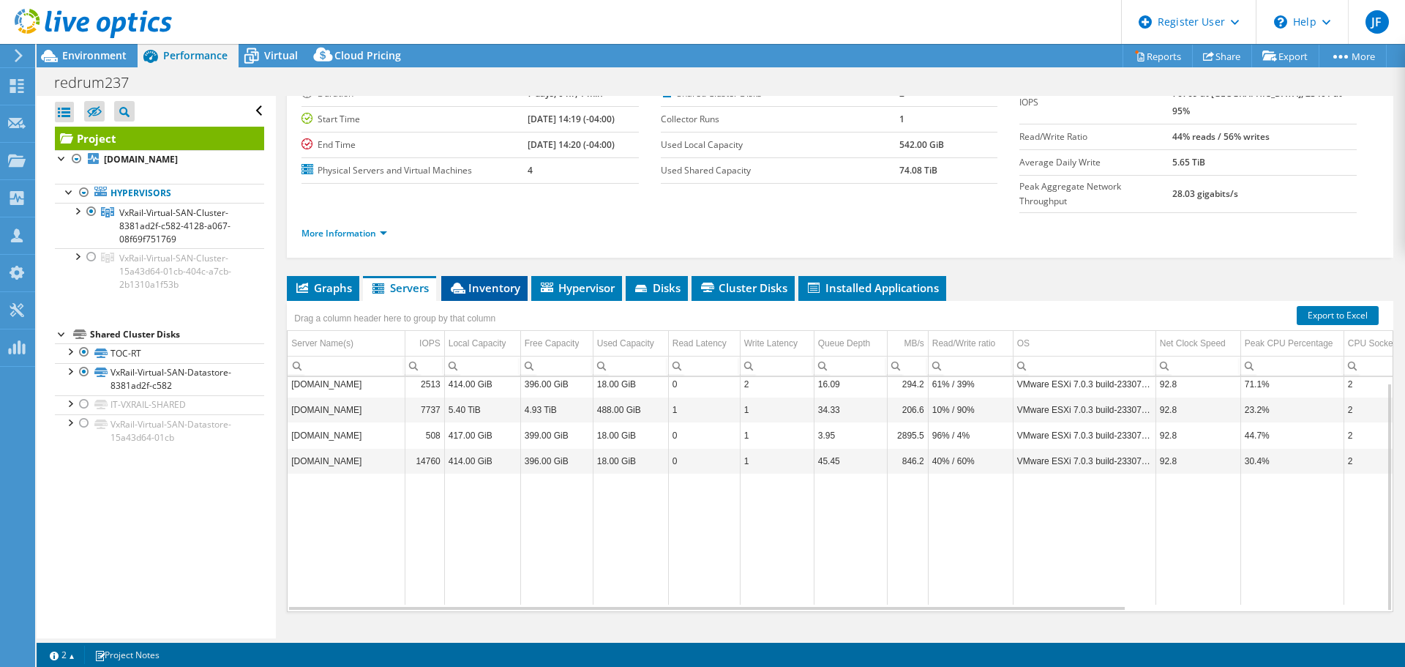
click at [477, 280] on span "Inventory" at bounding box center [485, 287] width 72 height 15
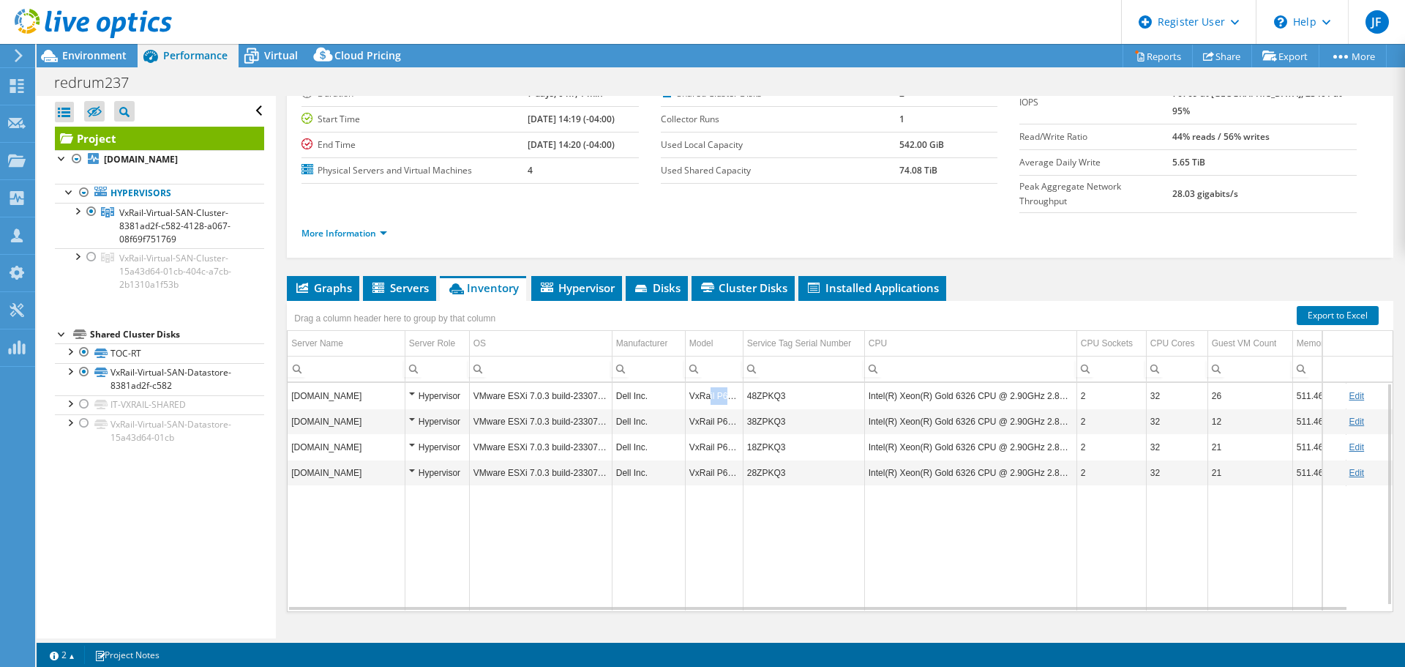
drag, startPoint x: 739, startPoint y: 370, endPoint x: 709, endPoint y: 370, distance: 30.0
click at [709, 383] on td "VxRail P670F" at bounding box center [714, 396] width 58 height 26
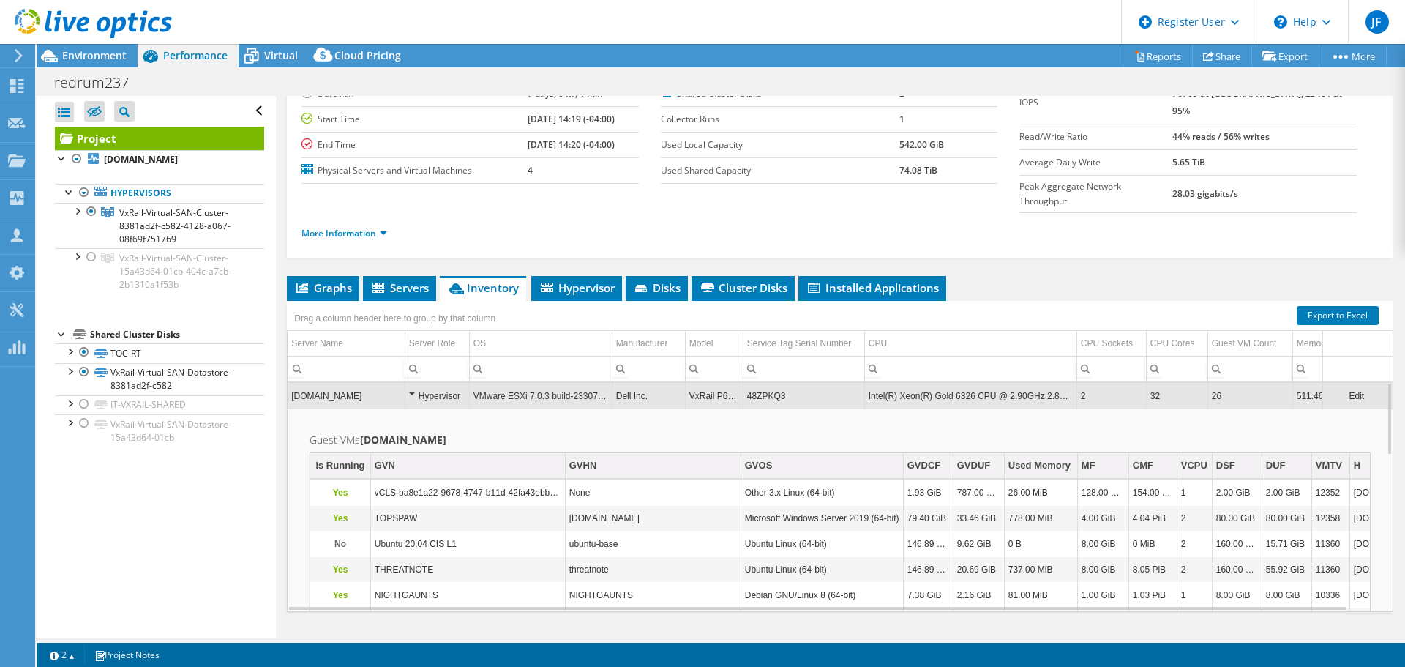
click at [786, 383] on td "48ZPKQ3" at bounding box center [803, 396] width 121 height 26
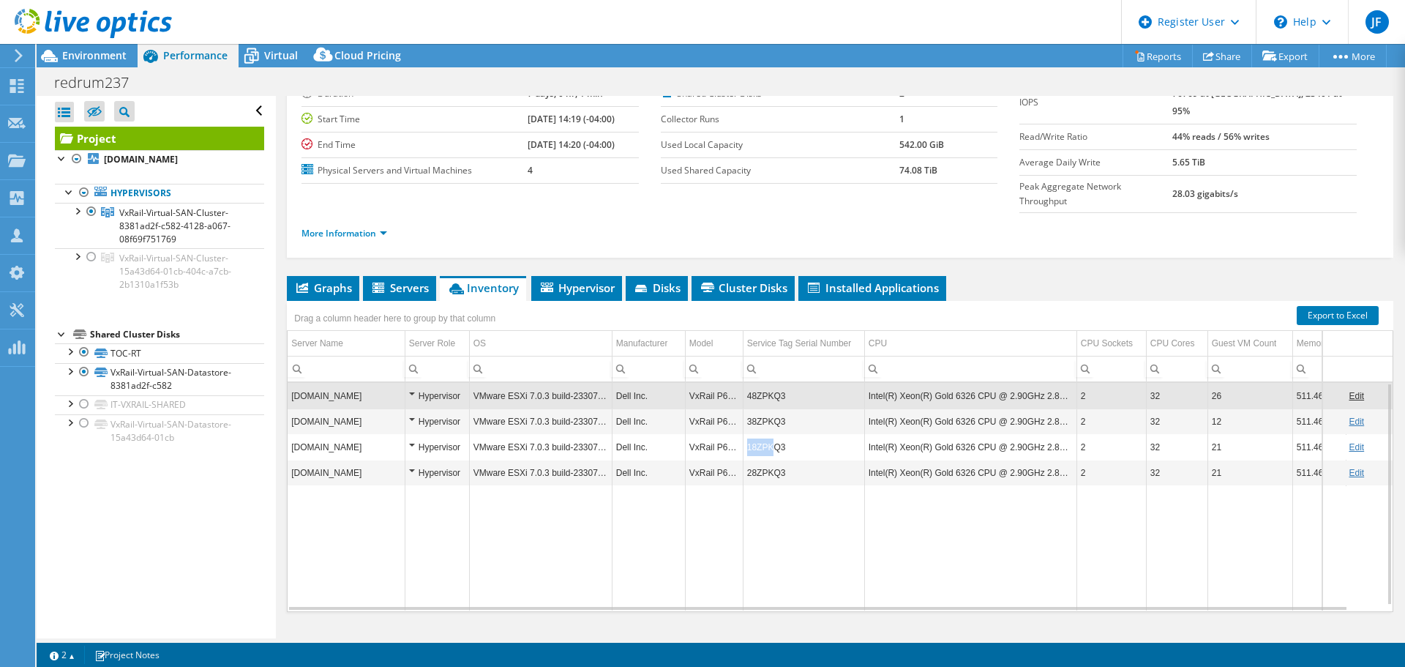
drag, startPoint x: 773, startPoint y: 418, endPoint x: 749, endPoint y: 416, distance: 24.2
click at [749, 434] on td "18ZPKQ3" at bounding box center [803, 447] width 121 height 26
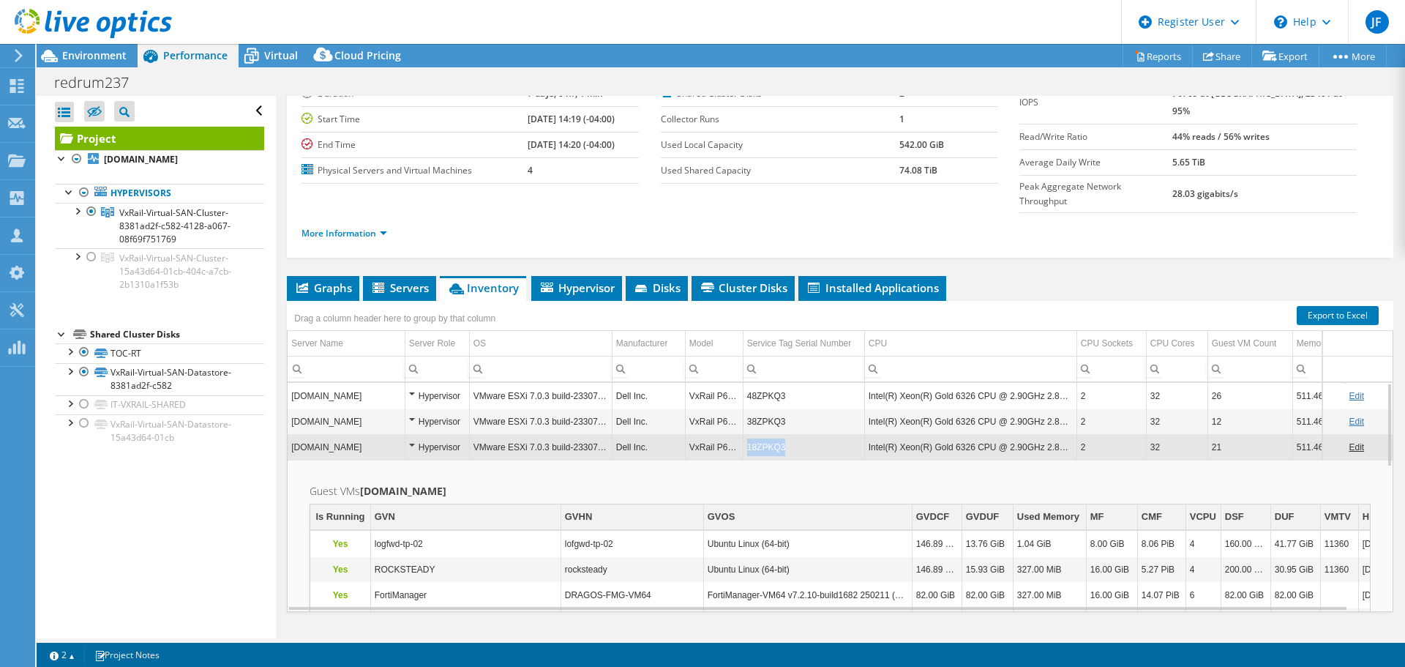
drag, startPoint x: 783, startPoint y: 416, endPoint x: 748, endPoint y: 419, distance: 35.2
click at [748, 434] on td "18ZPKQ3" at bounding box center [803, 447] width 121 height 26
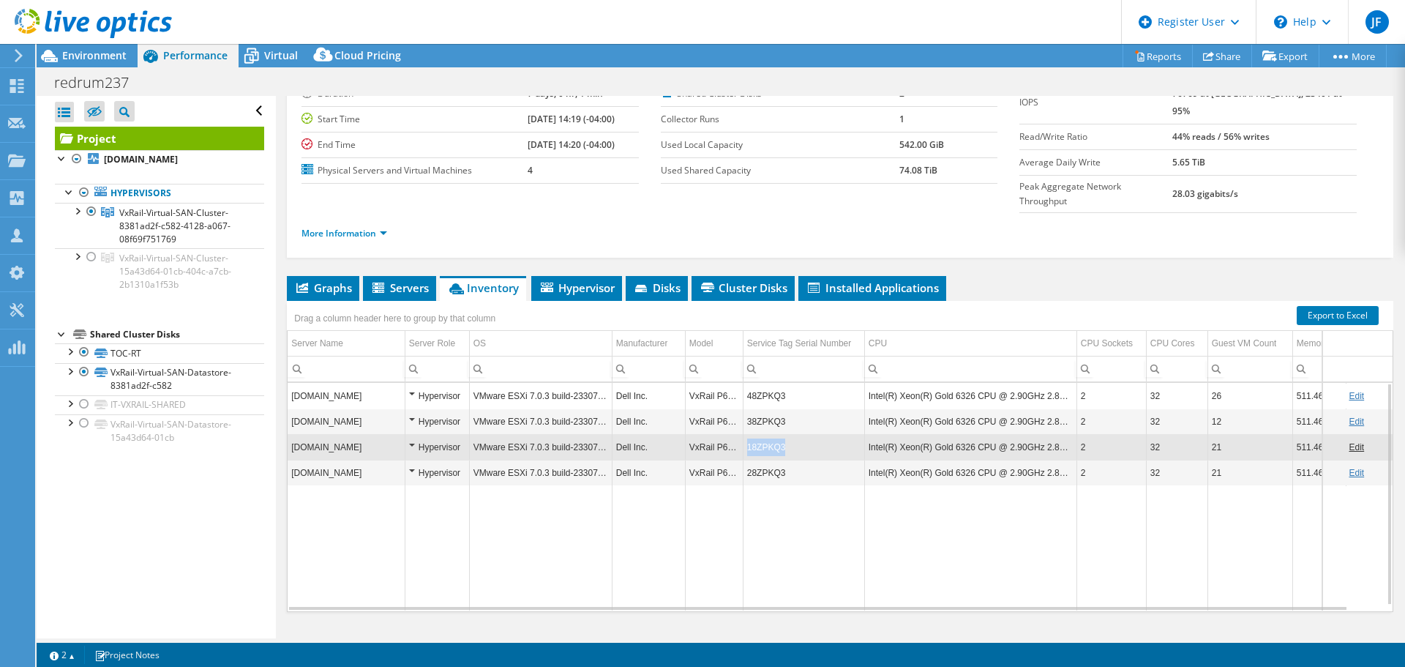
drag, startPoint x: 749, startPoint y: 419, endPoint x: 782, endPoint y: 418, distance: 33.7
click at [782, 434] on td "18ZPKQ3" at bounding box center [803, 447] width 121 height 26
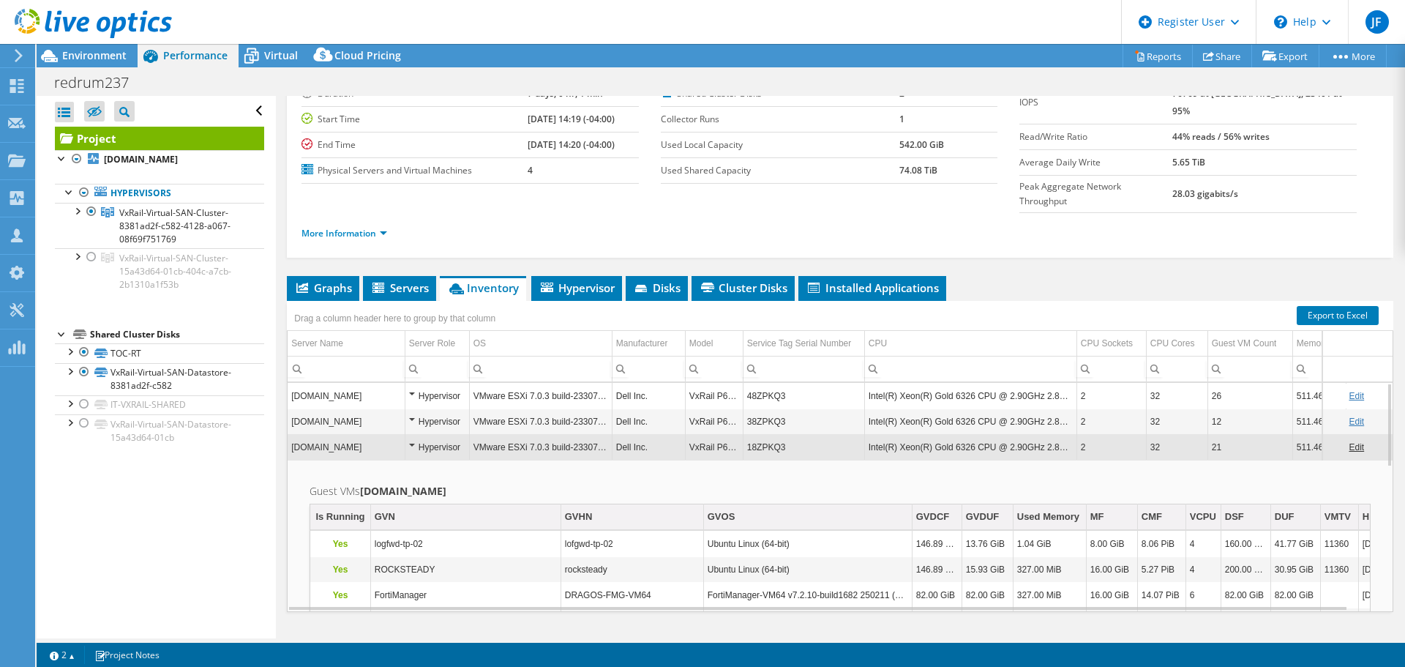
drag, startPoint x: 782, startPoint y: 418, endPoint x: 758, endPoint y: 364, distance: 59.3
click at [758, 383] on td "48ZPKQ3" at bounding box center [803, 396] width 121 height 26
